Goal: Navigation & Orientation: Find specific page/section

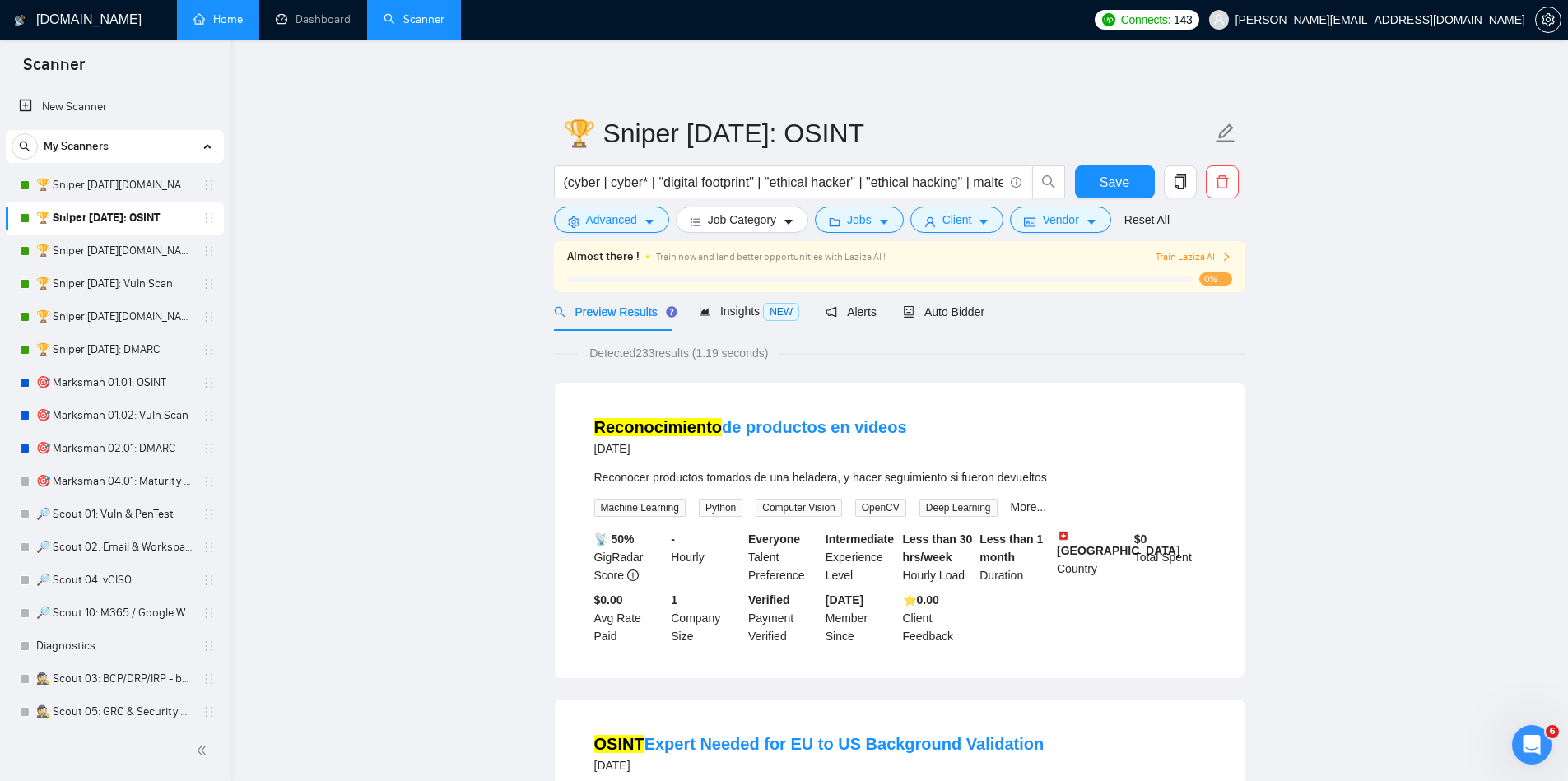
click at [227, 16] on link "Home" at bounding box center [218, 19] width 50 height 14
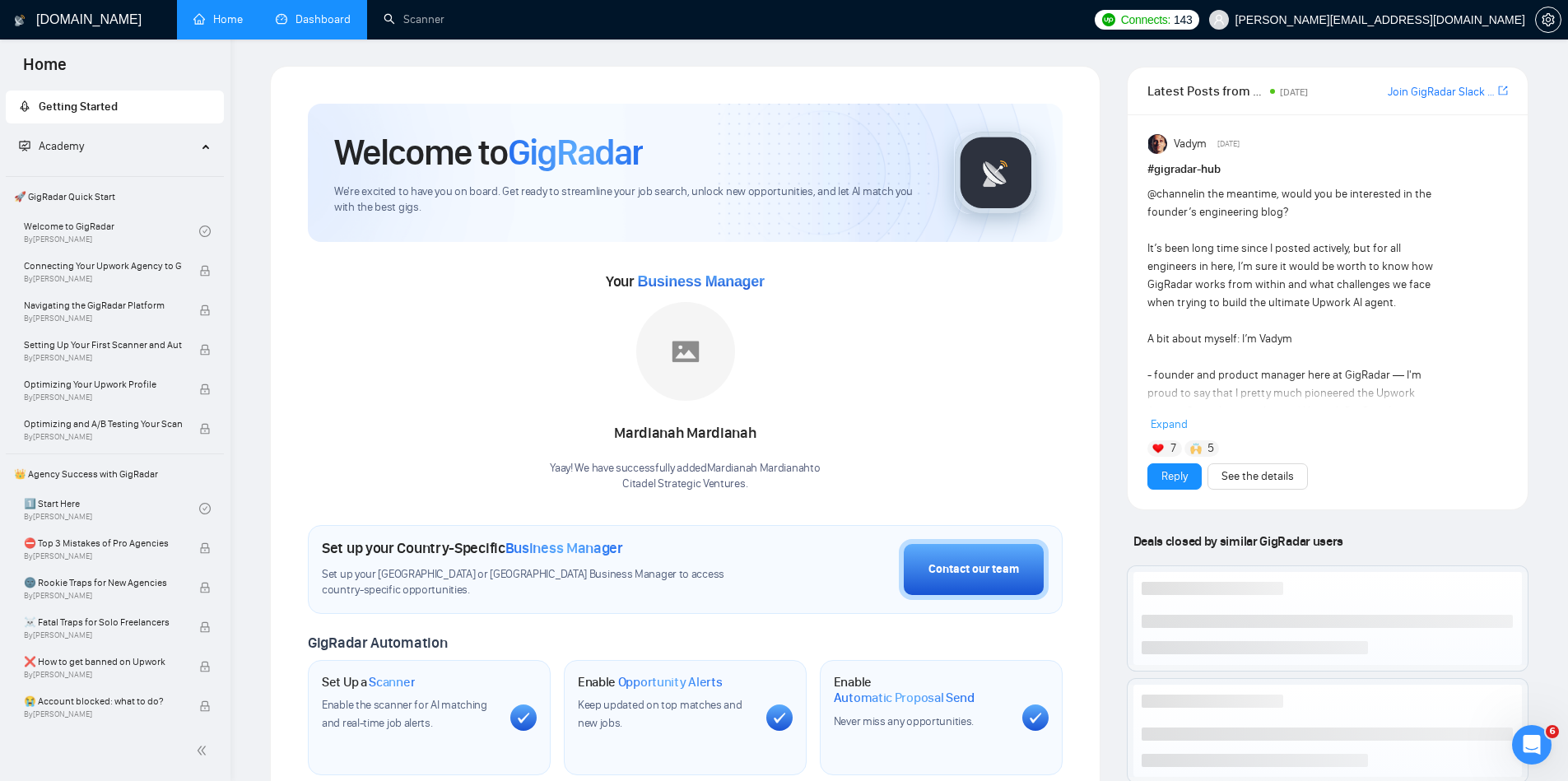
click at [313, 12] on link "Dashboard" at bounding box center [313, 19] width 75 height 14
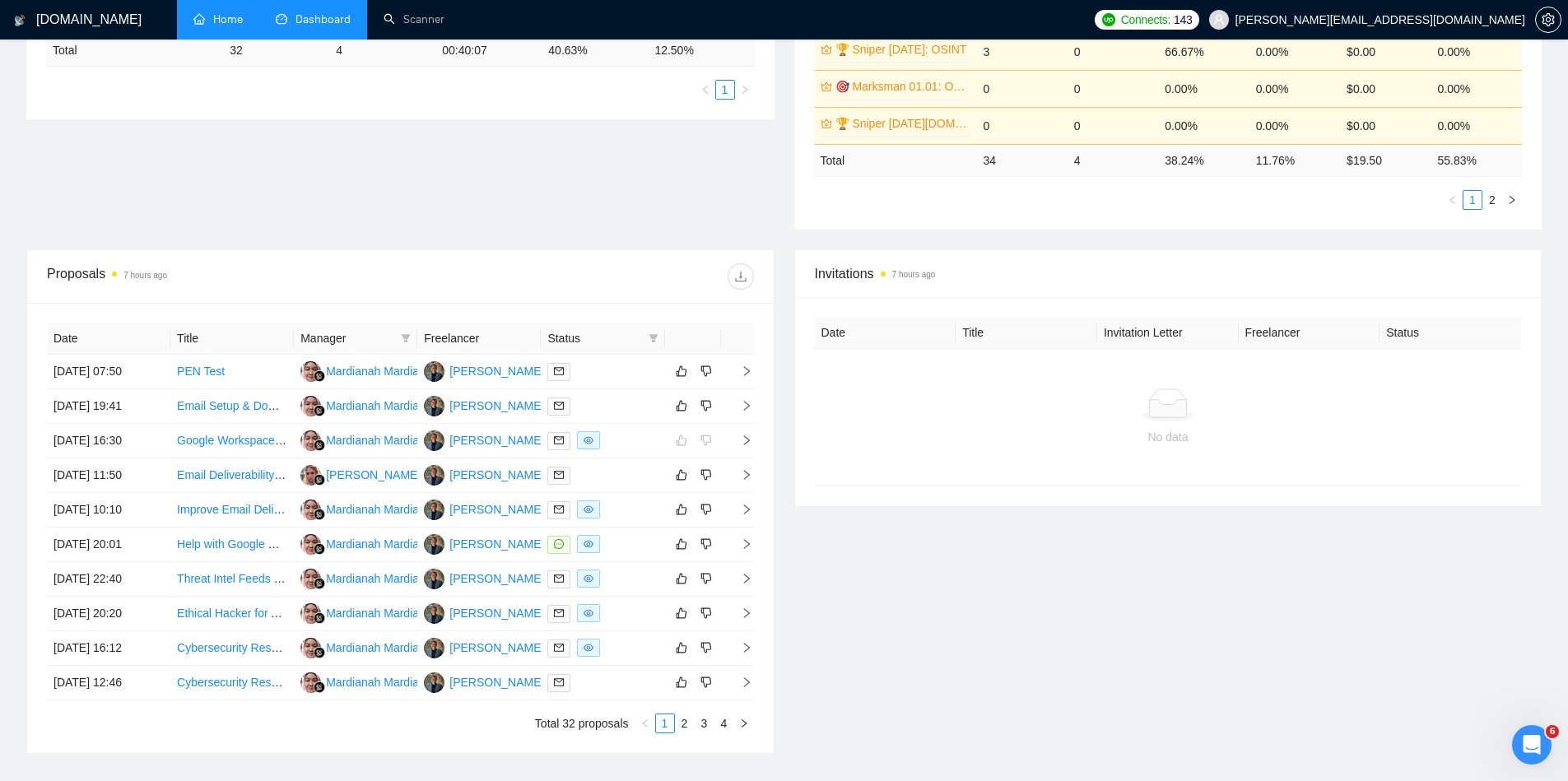
scroll to position [446, 0]
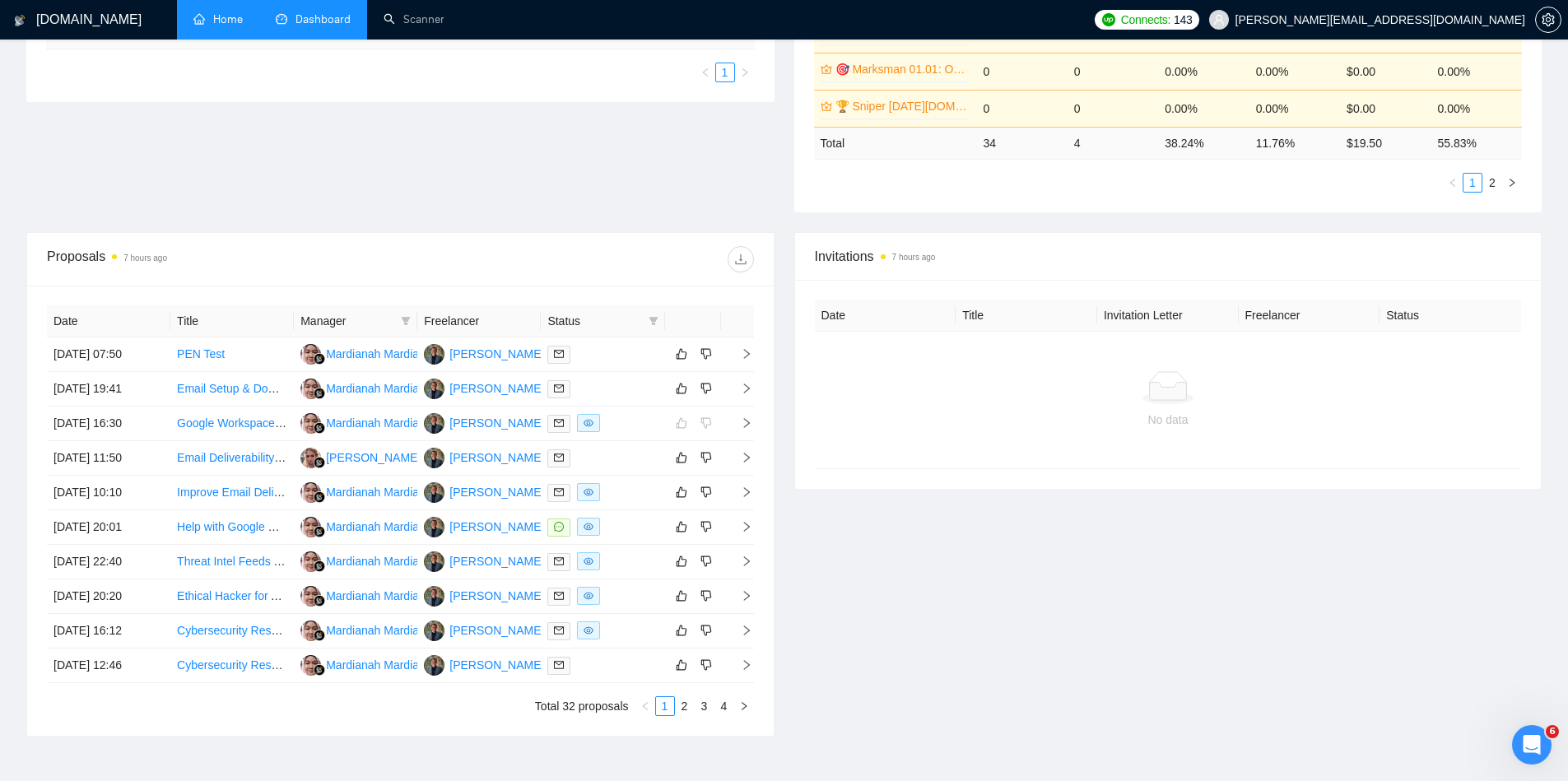
drag, startPoint x: 569, startPoint y: 74, endPoint x: 577, endPoint y: 70, distance: 8.9
click at [577, 70] on ul "1" at bounding box center [399, 72] width 708 height 20
